Goal: Task Accomplishment & Management: Manage account settings

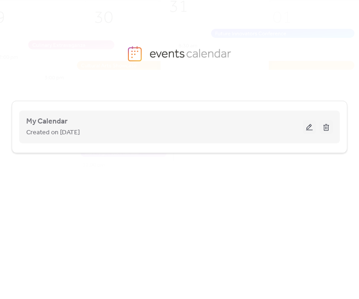
click at [310, 128] on button at bounding box center [309, 127] width 13 height 14
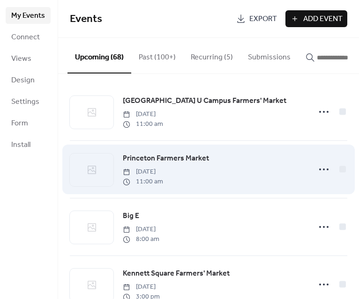
click at [278, 182] on div "Princeton Farmers Market [DATE] 11:00 am" at bounding box center [214, 170] width 182 height 34
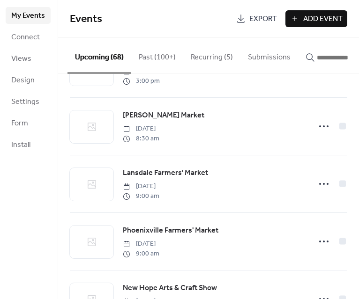
scroll to position [961, 0]
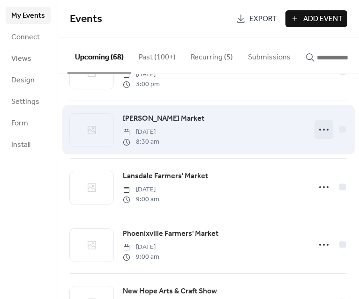
click at [322, 137] on icon at bounding box center [323, 129] width 15 height 15
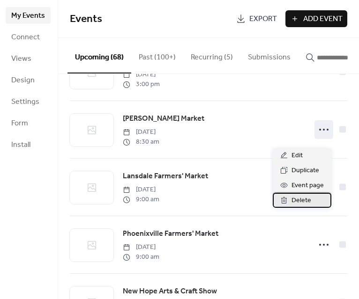
click at [317, 197] on div "Delete" at bounding box center [302, 200] width 59 height 15
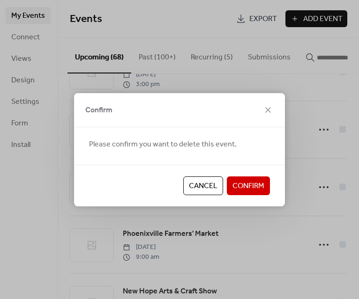
click at [255, 188] on span "Confirm" at bounding box center [248, 186] width 32 height 11
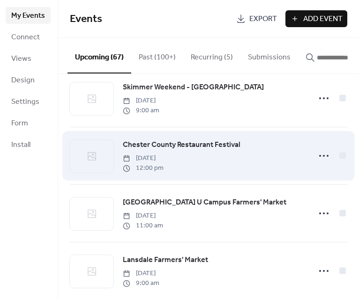
scroll to position [385, 0]
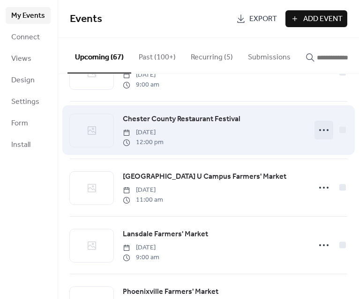
click at [323, 131] on circle at bounding box center [324, 130] width 2 height 2
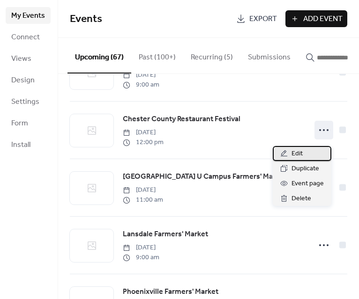
click at [301, 155] on span "Edit" at bounding box center [296, 153] width 11 height 11
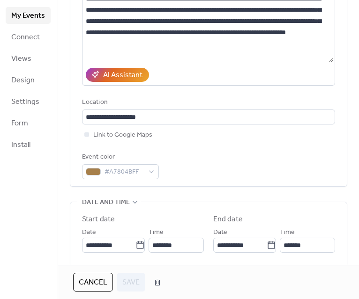
scroll to position [126, 0]
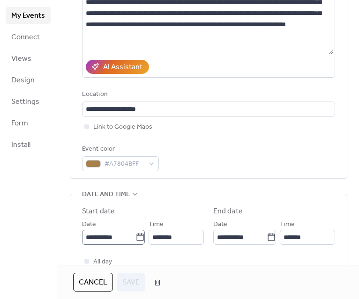
click at [137, 237] on icon at bounding box center [139, 237] width 9 height 9
click at [135, 237] on input "**********" at bounding box center [108, 237] width 53 height 15
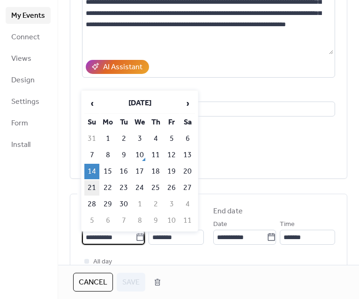
click at [89, 188] on td "21" at bounding box center [91, 187] width 15 height 15
type input "**********"
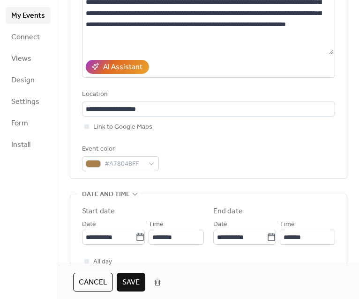
click at [125, 281] on span "Save" at bounding box center [130, 282] width 17 height 11
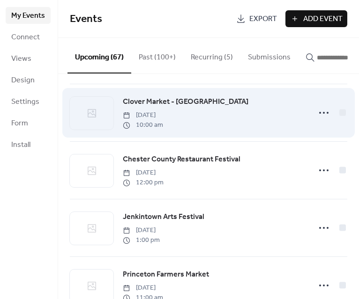
scroll to position [692, 0]
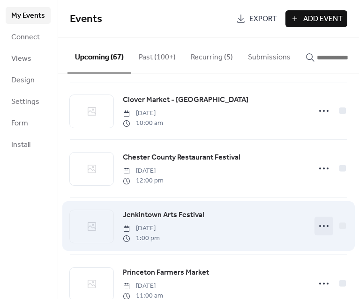
click at [322, 234] on icon at bounding box center [323, 226] width 15 height 15
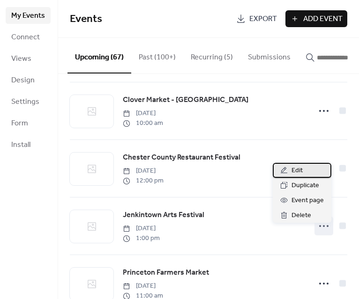
click at [303, 171] on div "Edit" at bounding box center [302, 170] width 59 height 15
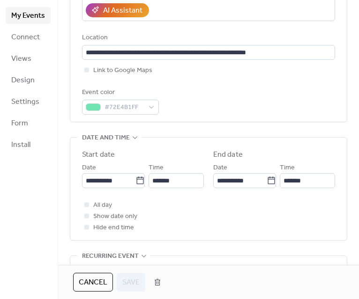
scroll to position [184, 0]
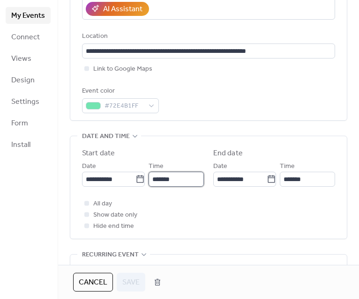
click at [179, 179] on input "*******" at bounding box center [175, 179] width 55 height 15
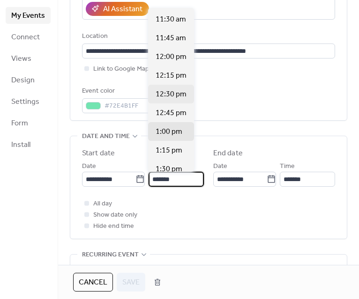
scroll to position [860, 0]
click at [168, 58] on span "12:00 pm" at bounding box center [170, 57] width 31 height 11
type input "********"
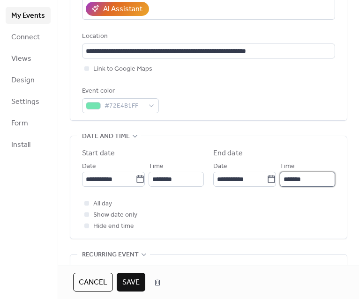
click at [288, 179] on input "*******" at bounding box center [307, 179] width 55 height 15
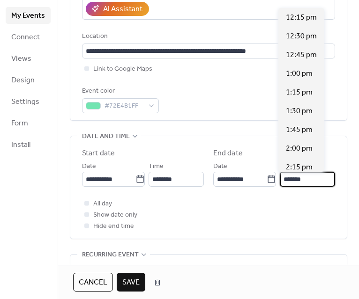
scroll to position [356, 0]
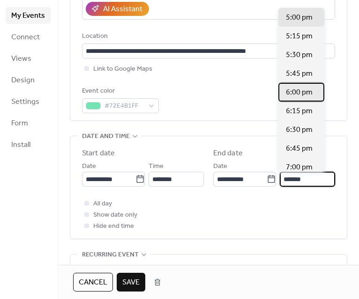
click at [295, 93] on span "6:00 pm" at bounding box center [299, 92] width 27 height 11
type input "*******"
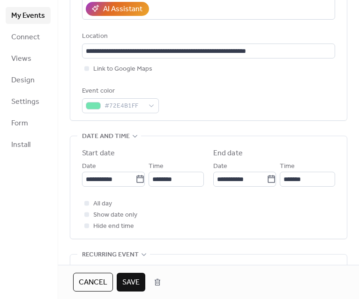
click at [125, 283] on span "Save" at bounding box center [130, 282] width 17 height 11
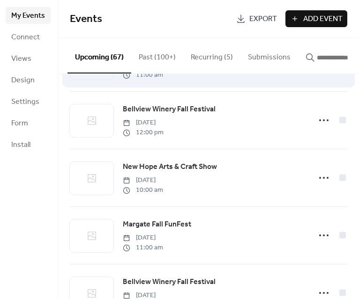
scroll to position [1211, 0]
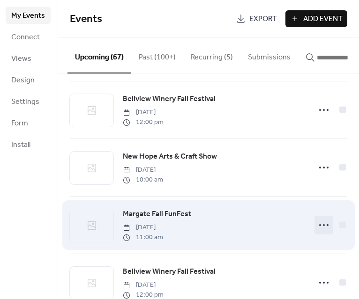
click at [316, 233] on icon at bounding box center [323, 225] width 15 height 15
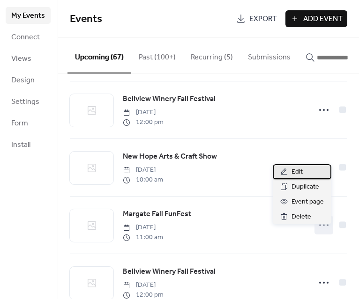
click at [301, 170] on span "Edit" at bounding box center [296, 172] width 11 height 11
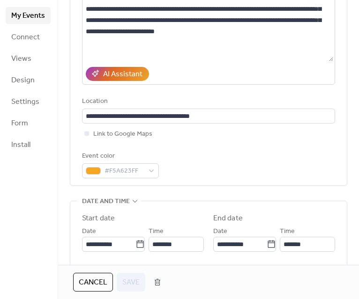
scroll to position [122, 0]
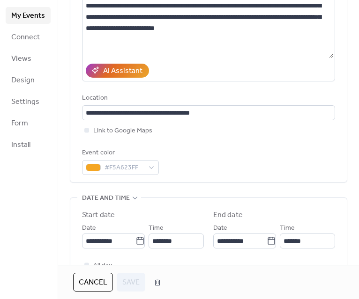
click at [94, 280] on span "Cancel" at bounding box center [93, 282] width 29 height 11
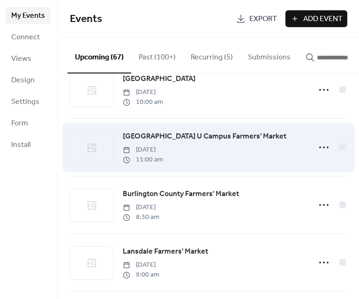
scroll to position [3315, 0]
